Goal: Navigation & Orientation: Find specific page/section

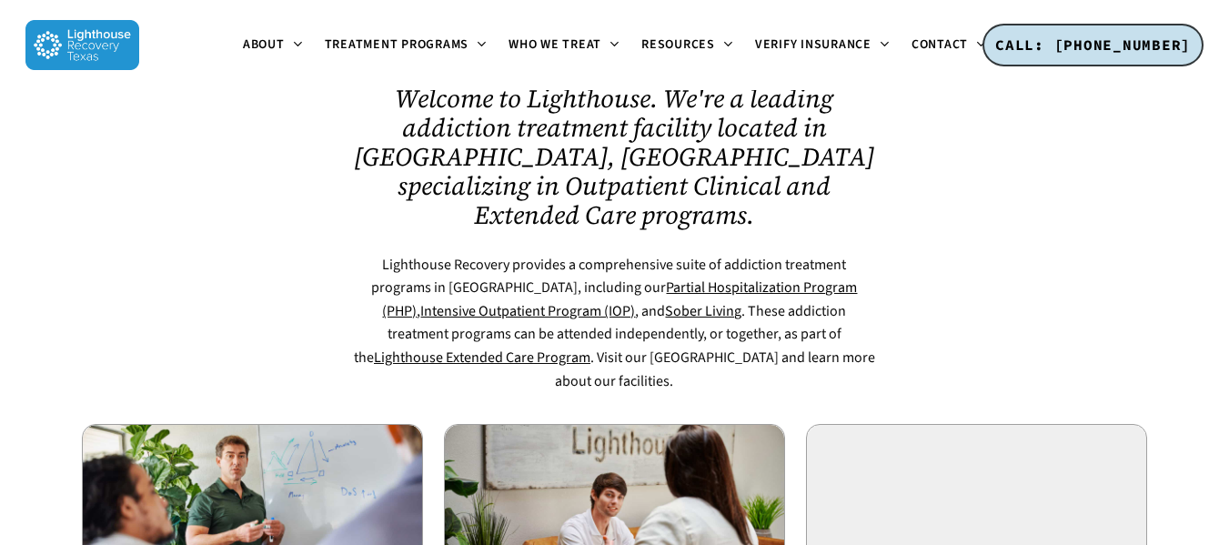
scroll to position [910, 0]
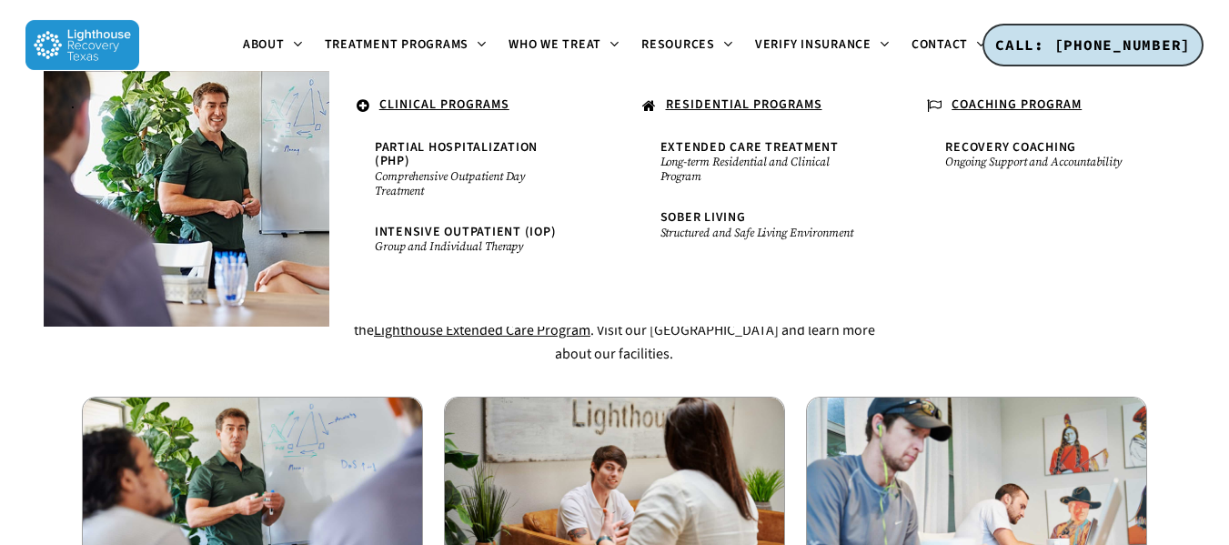
scroll to position [637, 0]
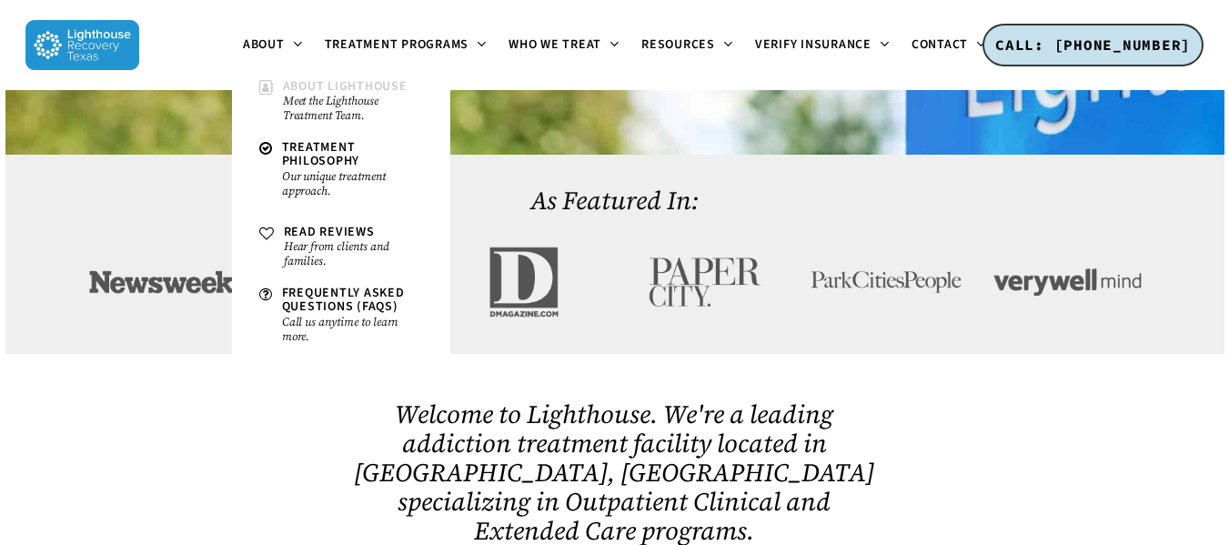
click at [313, 102] on small "Meet the Lighthouse Treatment Team." at bounding box center [353, 108] width 140 height 29
